Goal: Task Accomplishment & Management: Use online tool/utility

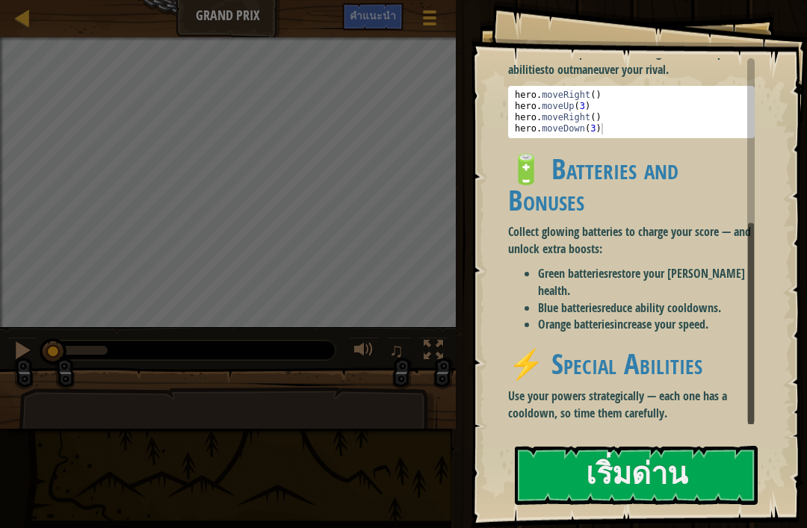
click at [594, 486] on button "เริ่มด่าน" at bounding box center [636, 475] width 243 height 59
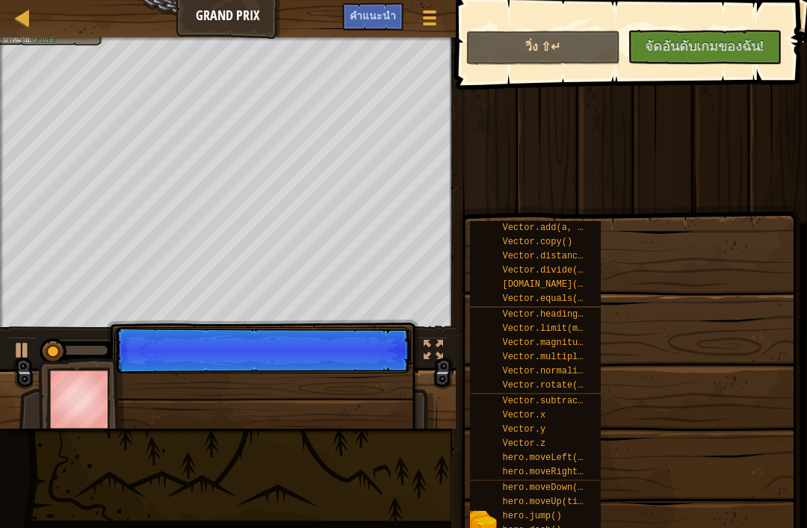
scroll to position [299, 0]
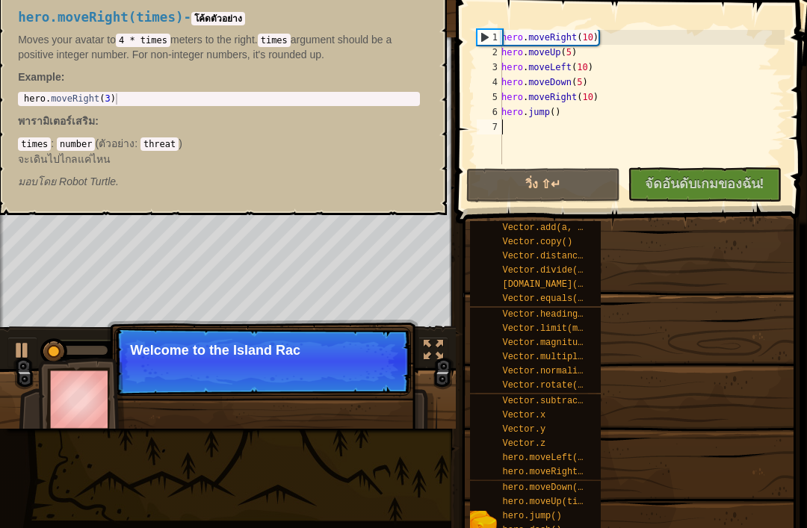
click at [581, 469] on span "hero.moveRight(times)" at bounding box center [558, 472] width 113 height 10
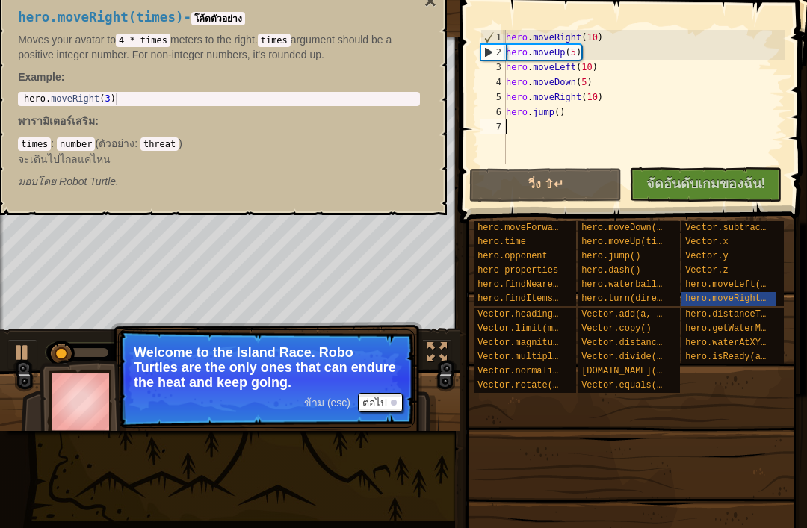
click at [382, 401] on button "ต่อไป" at bounding box center [380, 402] width 45 height 19
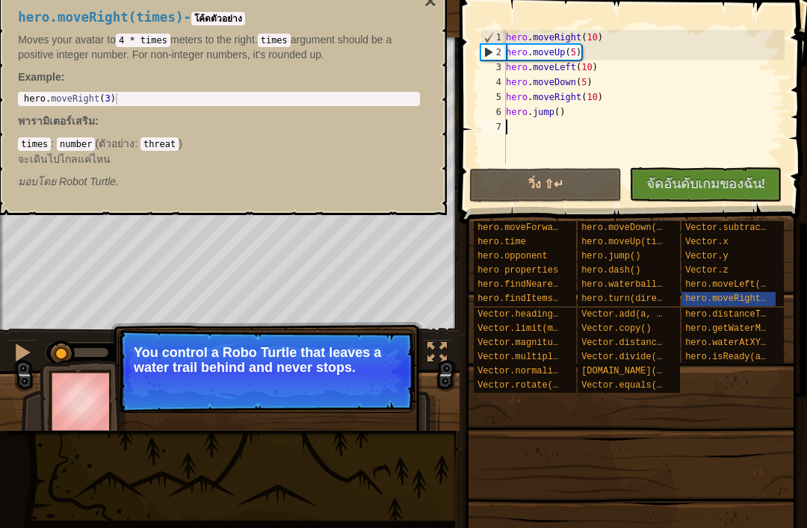
click at [373, 366] on p "You control a Robo Turtle that leaves a water trail behind and never stops." at bounding box center [266, 360] width 265 height 30
click at [381, 380] on button "ต่อไป" at bounding box center [380, 387] width 45 height 19
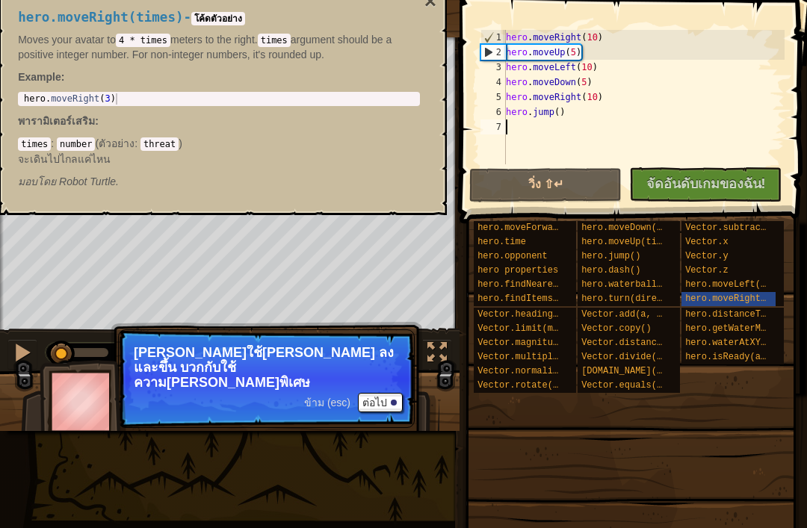
click at [384, 393] on button "ต่อไป" at bounding box center [380, 402] width 45 height 19
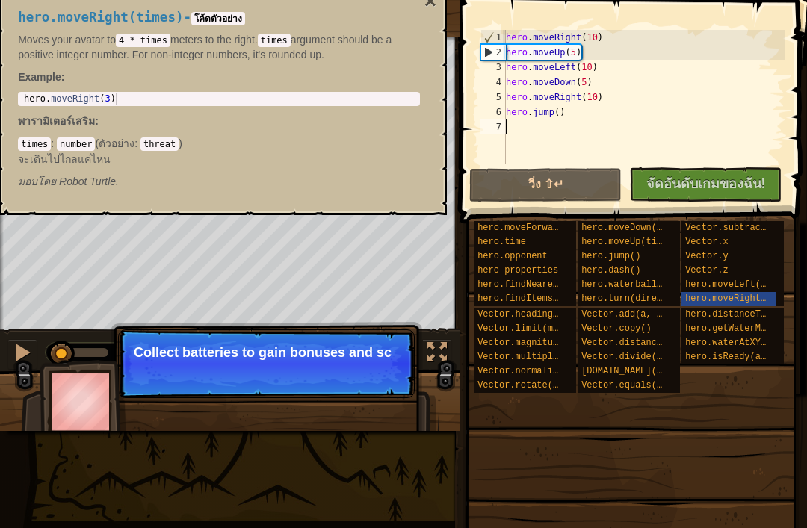
click at [386, 393] on p "ข้าม (esc) ต่อไป Collect batteries to gain bonuses and sc" at bounding box center [266, 364] width 297 height 69
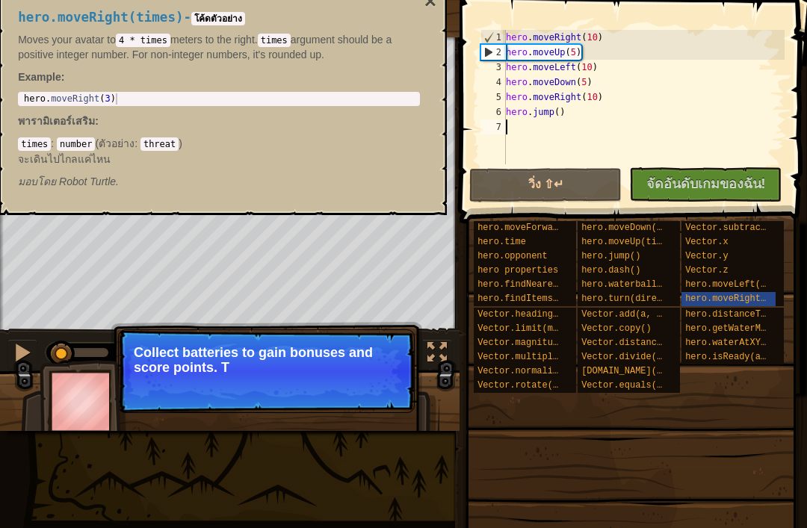
click at [386, 394] on p "ข้าม (esc) ต่อไป Collect batteries to gain bonuses and score points. T" at bounding box center [266, 372] width 297 height 84
click at [385, 392] on p "ข้าม (esc) ต่อไป Collect batteries to gain bonuses and score points. They can" at bounding box center [266, 372] width 297 height 84
click at [383, 391] on p "ข้าม (esc) ต่อไป Collect batteries to gain bonuses and score points. They can d…" at bounding box center [266, 372] width 297 height 84
click at [383, 392] on p "ข้าม (esc) ต่อไป Collect batteries to gain bonuses and score points. They can d…" at bounding box center [266, 372] width 297 height 84
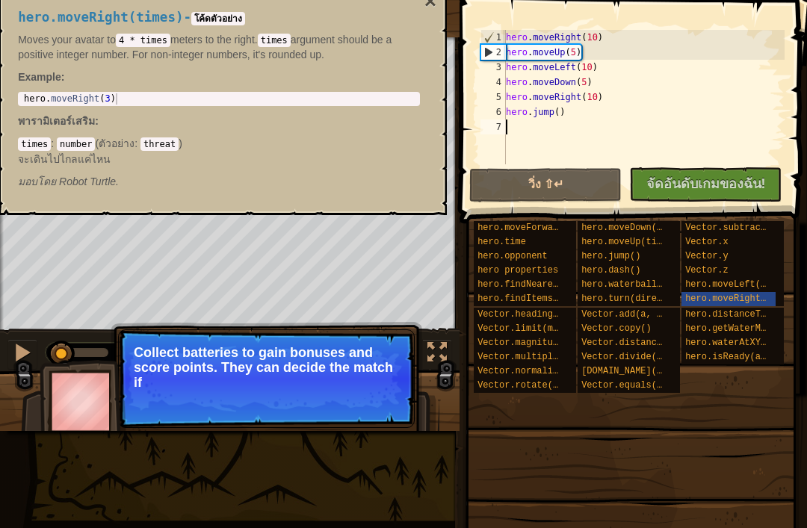
click at [381, 395] on p "ข้าม (esc) ต่อไป Collect batteries to gain bonuses and score points. They can d…" at bounding box center [266, 379] width 297 height 99
click at [380, 395] on p "ข้าม (esc) ต่อไป Collect batteries to gain bonuses and score points. They can d…" at bounding box center [266, 379] width 297 height 99
click at [380, 399] on button "ต่อไป" at bounding box center [380, 402] width 45 height 19
